Goal: Information Seeking & Learning: Learn about a topic

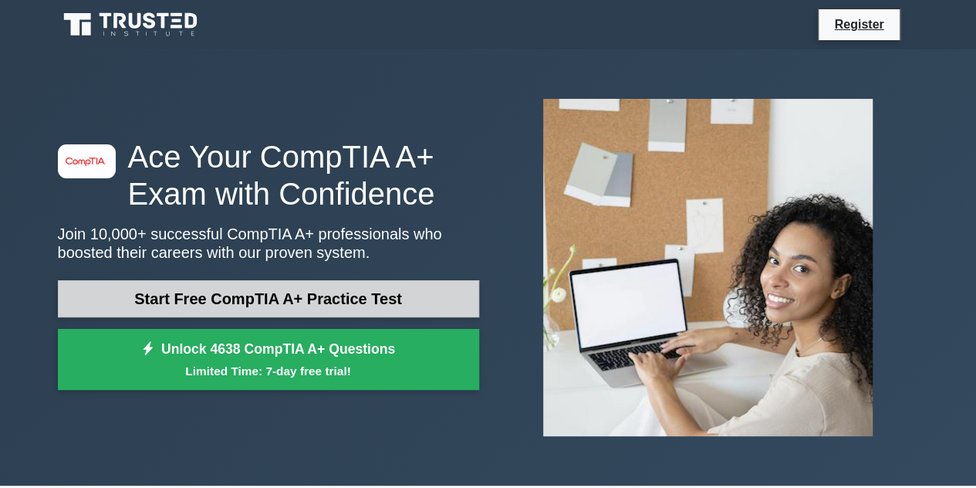
click at [252, 302] on link "Start Free CompTIA A+ Practice Test" at bounding box center [268, 298] width 421 height 37
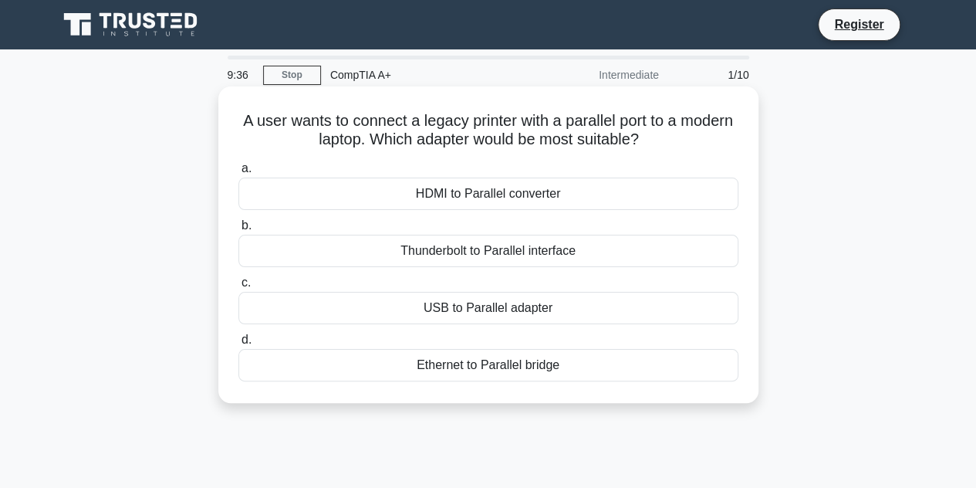
click at [438, 309] on div "USB to Parallel adapter" at bounding box center [488, 308] width 500 height 32
click at [238, 288] on input "c. USB to Parallel adapter" at bounding box center [238, 283] width 0 height 10
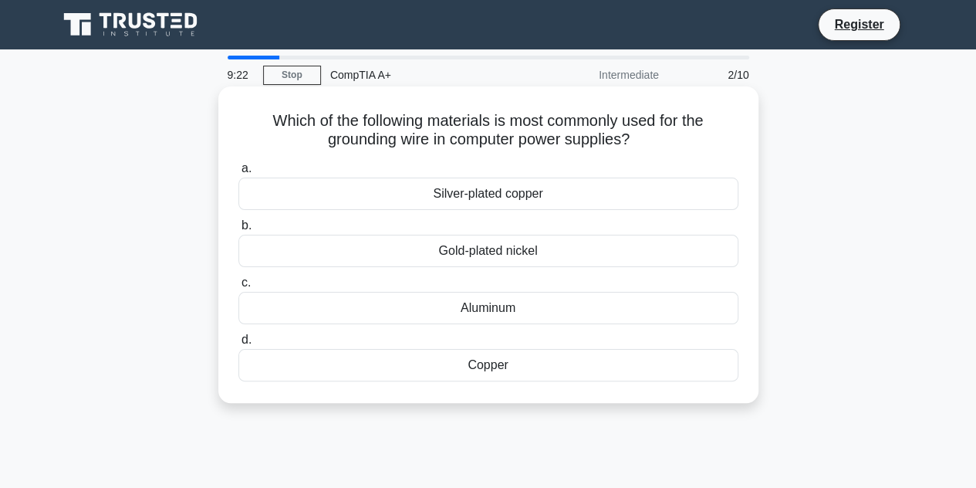
click at [498, 368] on div "Copper" at bounding box center [488, 365] width 500 height 32
click at [238, 345] on input "d. Copper" at bounding box center [238, 340] width 0 height 10
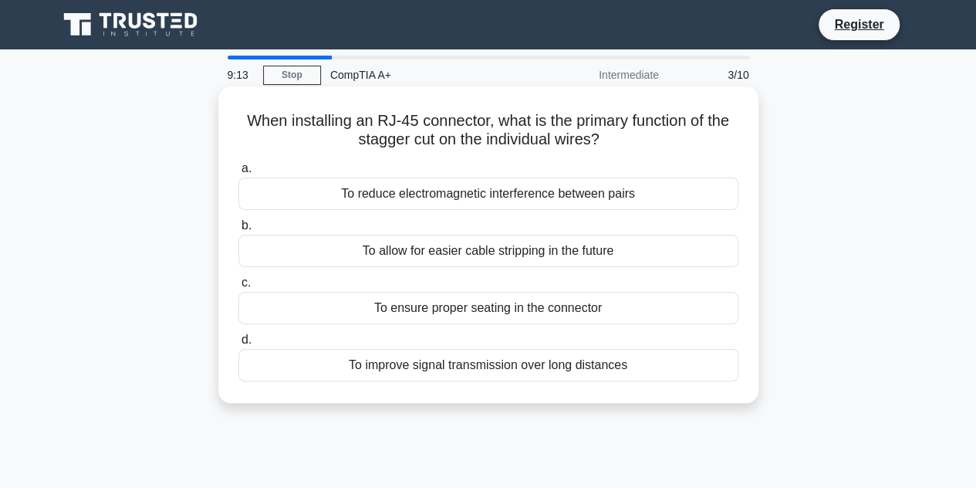
click at [450, 199] on div "To reduce electromagnetic interference between pairs" at bounding box center [488, 193] width 500 height 32
click at [238, 174] on input "a. To reduce electromagnetic interference between pairs" at bounding box center [238, 169] width 0 height 10
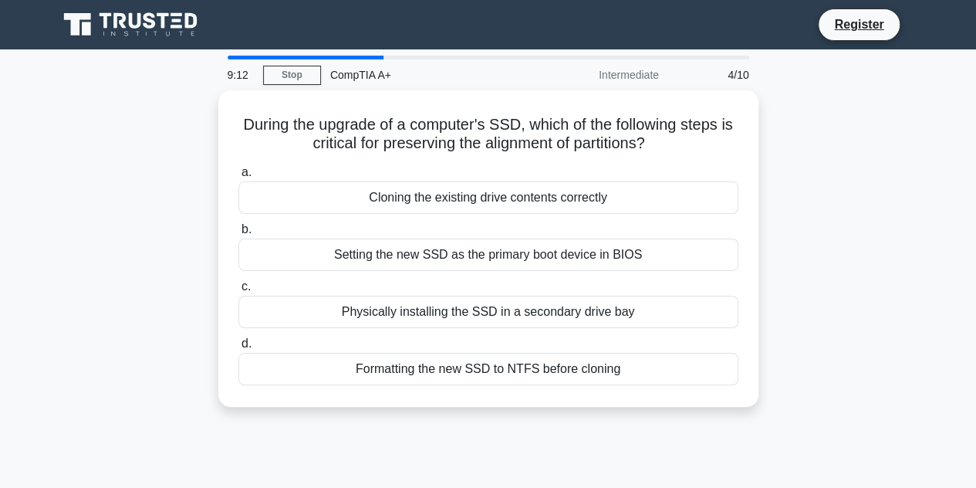
click at [450, 199] on div "Cloning the existing drive contents correctly" at bounding box center [488, 197] width 500 height 32
click at [238, 177] on input "a. Cloning the existing drive contents correctly" at bounding box center [238, 172] width 0 height 10
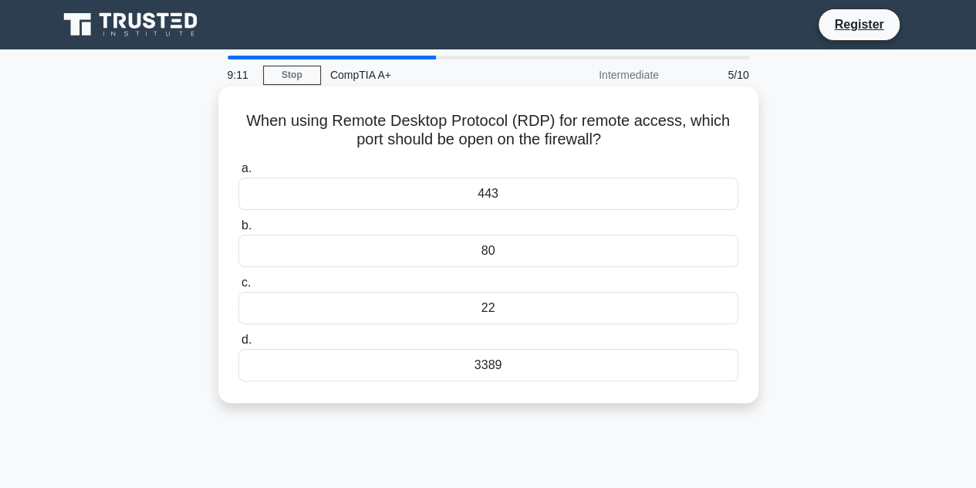
click at [454, 248] on div "80" at bounding box center [488, 251] width 500 height 32
click at [238, 231] on input "b. 80" at bounding box center [238, 226] width 0 height 10
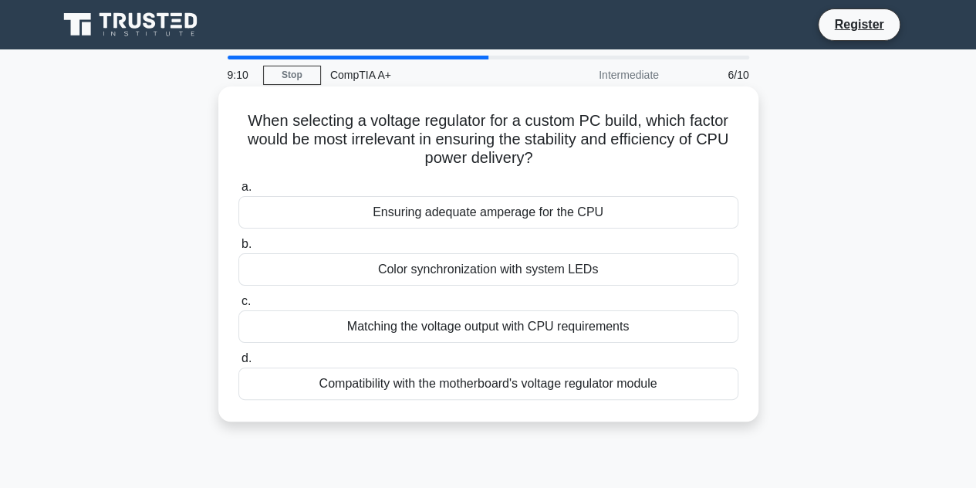
click at [456, 265] on div "Color synchronization with system LEDs" at bounding box center [488, 269] width 500 height 32
click at [238, 249] on input "b. Color synchronization with system LEDs" at bounding box center [238, 244] width 0 height 10
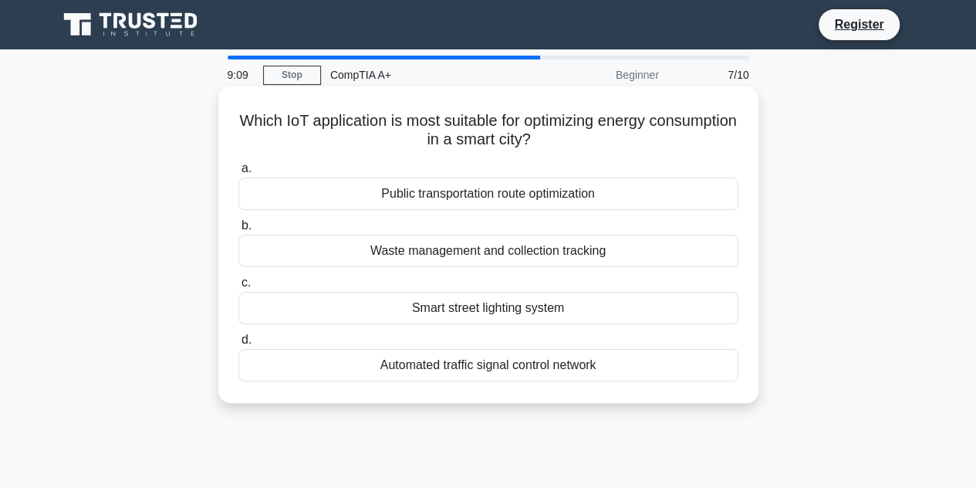
drag, startPoint x: 441, startPoint y: 177, endPoint x: 445, endPoint y: 205, distance: 28.9
click at [445, 205] on label "a. Public transportation route optimization" at bounding box center [488, 184] width 500 height 51
click at [445, 205] on div "Public transportation route optimization" at bounding box center [488, 193] width 500 height 32
click at [238, 174] on input "a. Public transportation route optimization" at bounding box center [238, 169] width 0 height 10
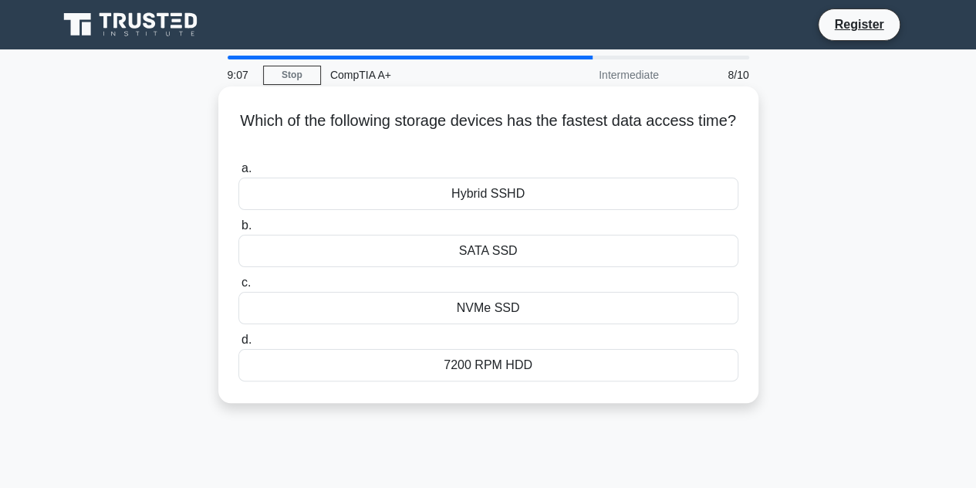
click at [466, 361] on div "7200 RPM HDD" at bounding box center [488, 365] width 500 height 32
click at [238, 345] on input "d. 7200 RPM HDD" at bounding box center [238, 340] width 0 height 10
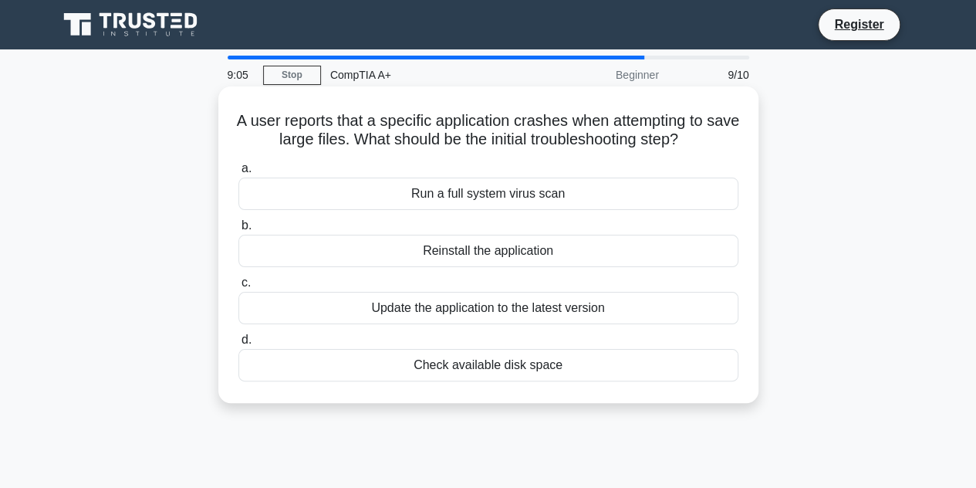
click at [441, 262] on div "Reinstall the application" at bounding box center [488, 251] width 500 height 32
click at [238, 231] on input "b. Reinstall the application" at bounding box center [238, 226] width 0 height 10
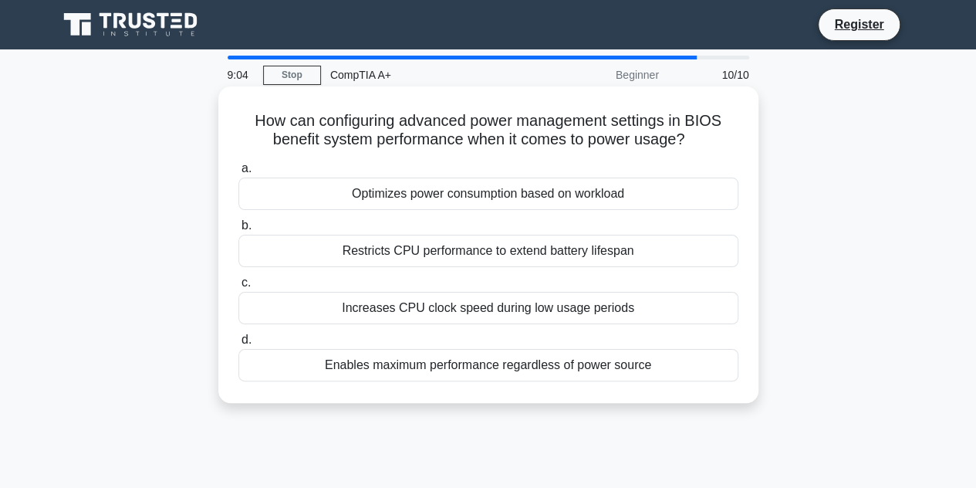
click at [450, 311] on div "Increases CPU clock speed during low usage periods" at bounding box center [488, 308] width 500 height 32
click at [238, 288] on input "c. Increases CPU clock speed during low usage periods" at bounding box center [238, 283] width 0 height 10
